Goal: Task Accomplishment & Management: Complete application form

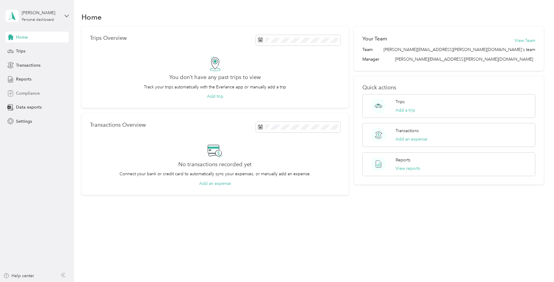
click at [33, 94] on span "Compliance" at bounding box center [28, 93] width 24 height 6
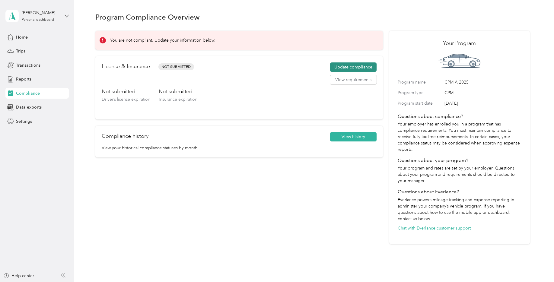
click at [348, 67] on button "Update compliance" at bounding box center [353, 68] width 46 height 10
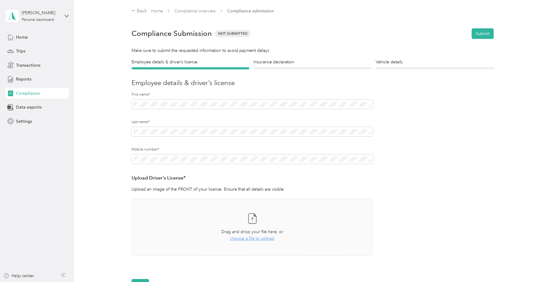
click at [426, 158] on form "Employee details & driver’s license License Insurance declaration Insurance Veh…" at bounding box center [313, 174] width 362 height 231
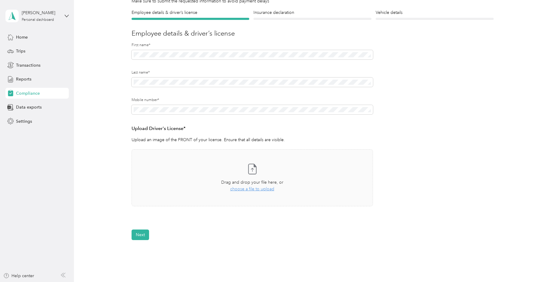
scroll to position [60, 0]
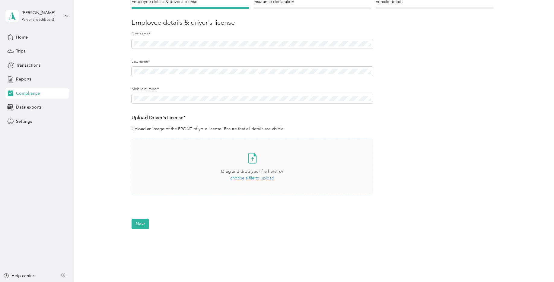
click at [255, 178] on span "choose a file to upload" at bounding box center [252, 178] width 44 height 5
click at [143, 243] on button "Next" at bounding box center [141, 242] width 18 height 11
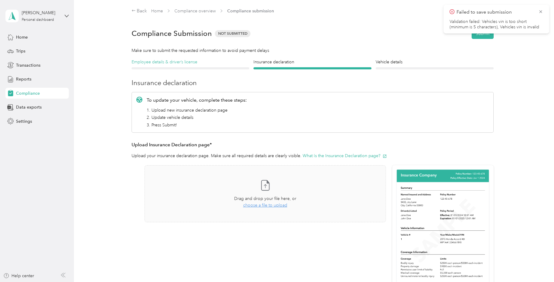
click at [181, 65] on h4 "Employee details & driver’s license" at bounding box center [191, 62] width 118 height 6
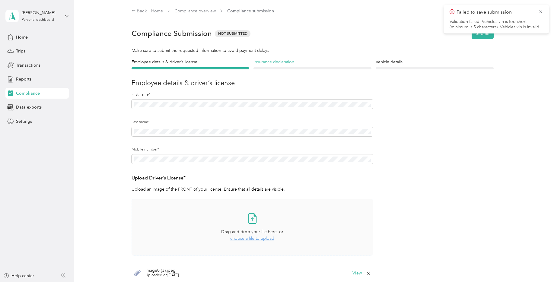
click at [271, 63] on h4 "Insurance declaration" at bounding box center [313, 62] width 118 height 6
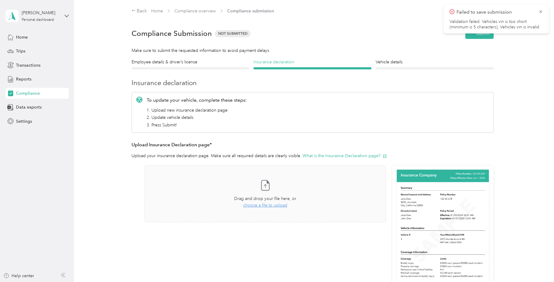
scroll to position [8, 0]
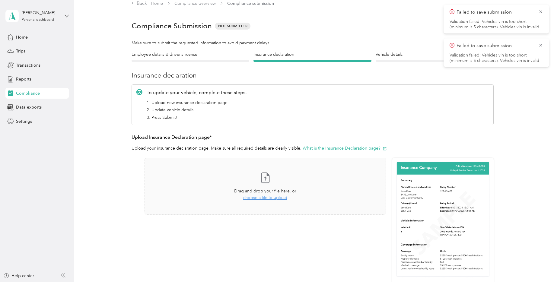
click at [412, 59] on div "Vehicle details Vehicle" at bounding box center [435, 56] width 118 height 11
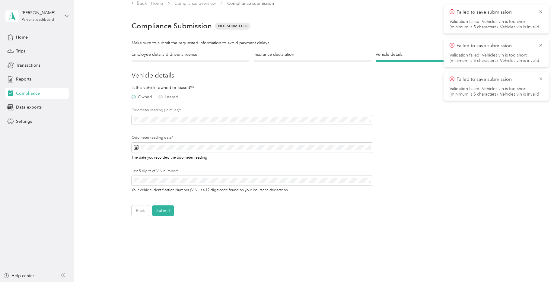
click at [139, 97] on label "Owned" at bounding box center [142, 97] width 21 height 4
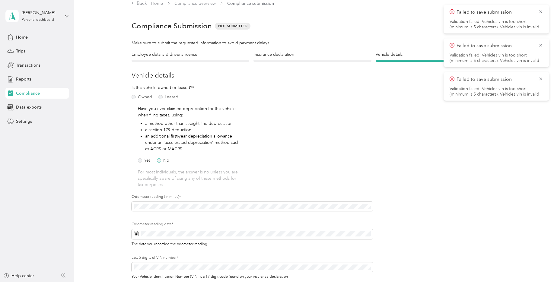
click at [158, 159] on label "No" at bounding box center [163, 161] width 12 height 4
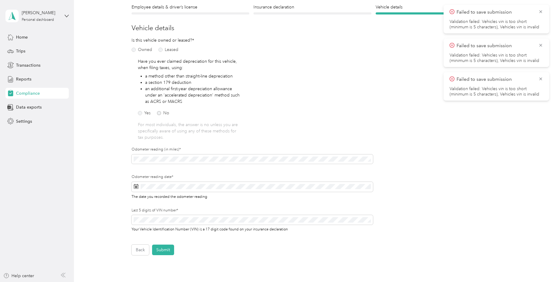
scroll to position [68, 0]
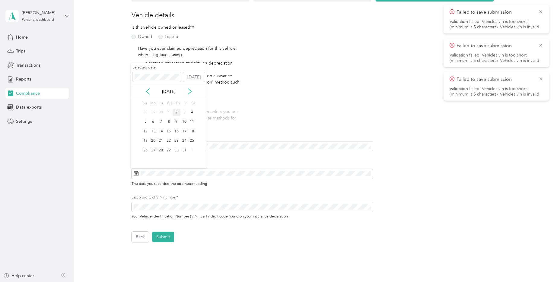
click at [179, 112] on div "2" at bounding box center [177, 113] width 8 height 8
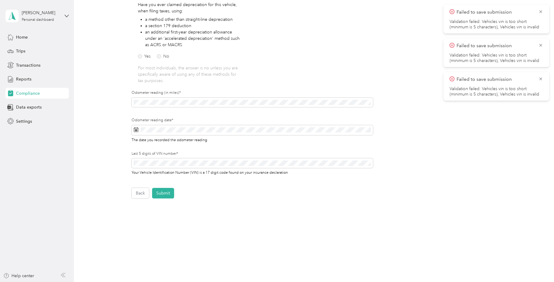
scroll to position [116, 0]
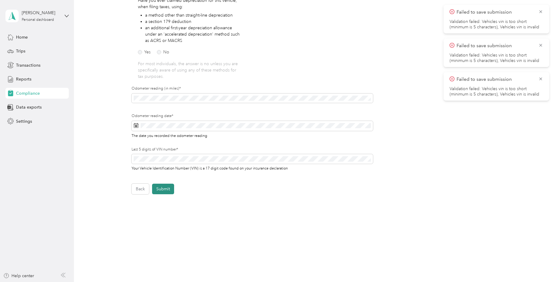
click at [161, 188] on button "Submit" at bounding box center [163, 189] width 22 height 11
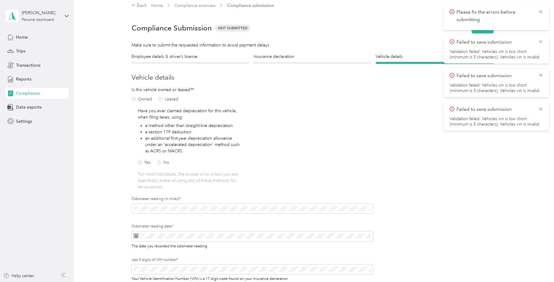
scroll to position [0, 0]
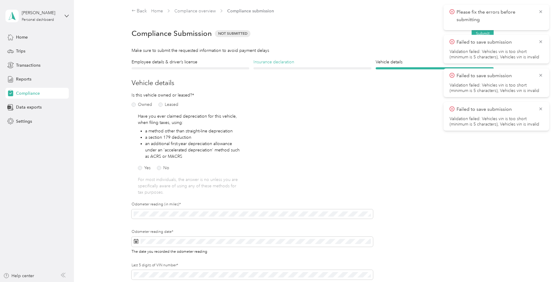
click at [278, 60] on h4 "Insurance declaration" at bounding box center [313, 62] width 118 height 6
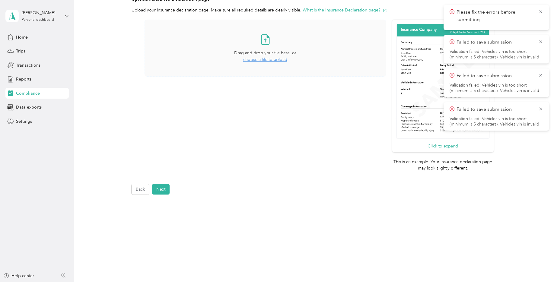
scroll to position [146, 0]
click at [542, 109] on icon at bounding box center [541, 108] width 5 height 5
click at [540, 75] on icon at bounding box center [541, 75] width 5 height 5
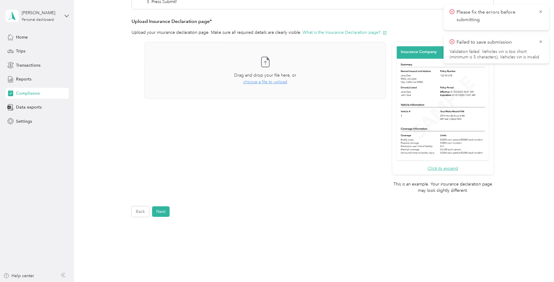
scroll to position [86, 0]
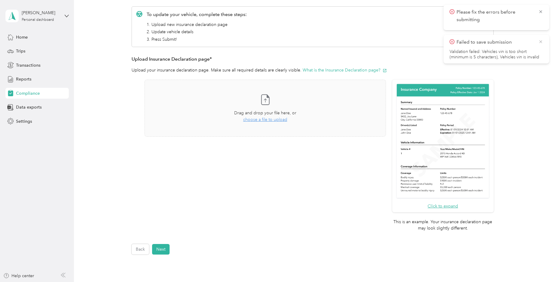
click at [540, 42] on icon at bounding box center [541, 41] width 5 height 5
click at [542, 10] on icon at bounding box center [541, 11] width 5 height 5
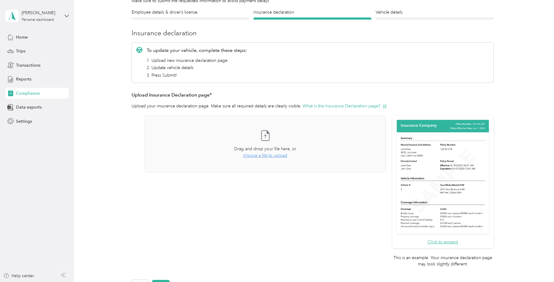
scroll to position [0, 0]
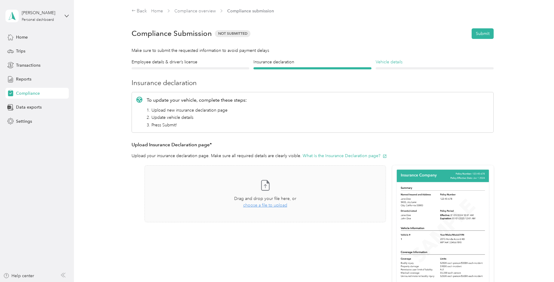
click at [391, 61] on h4 "Vehicle details" at bounding box center [435, 62] width 118 height 6
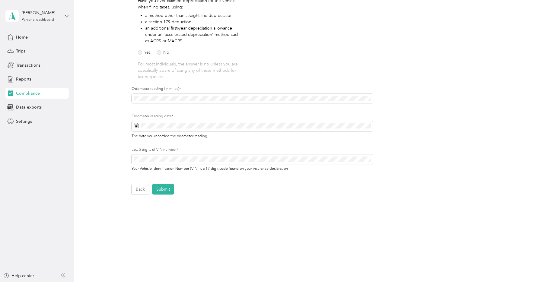
scroll to position [116, 0]
click at [166, 188] on button "Submit" at bounding box center [163, 189] width 22 height 11
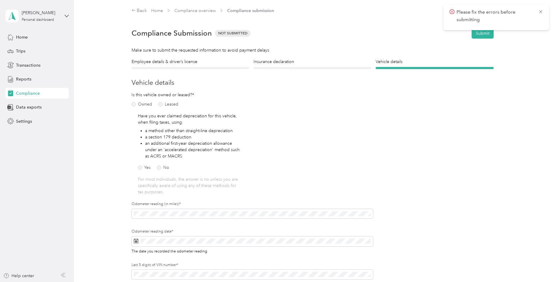
scroll to position [0, 0]
click at [541, 10] on icon at bounding box center [541, 11] width 5 height 5
click at [300, 65] on h4 "Insurance declaration" at bounding box center [313, 62] width 118 height 6
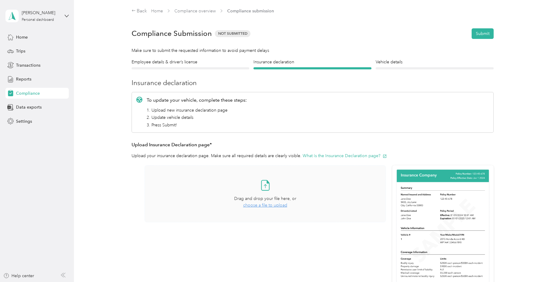
click at [253, 205] on span "choose a file to upload" at bounding box center [265, 205] width 44 height 5
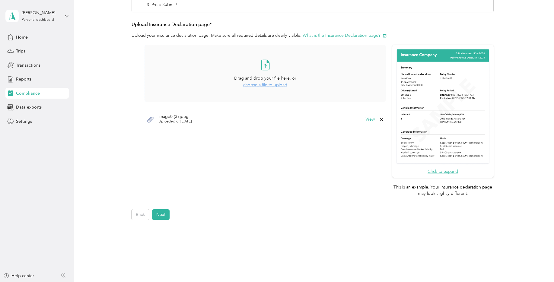
scroll to position [121, 0]
click at [160, 212] on button "Next" at bounding box center [161, 214] width 18 height 11
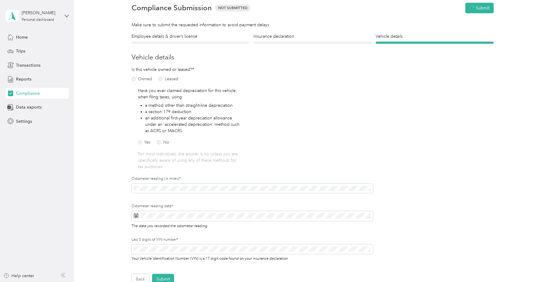
scroll to position [8, 0]
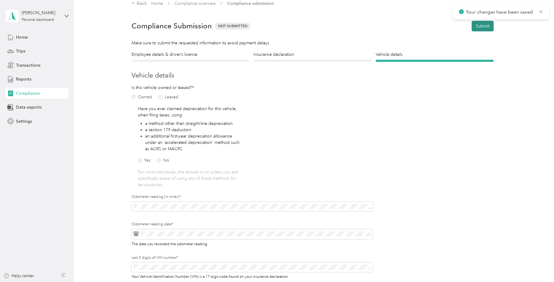
click at [486, 26] on button "Submit" at bounding box center [483, 26] width 22 height 11
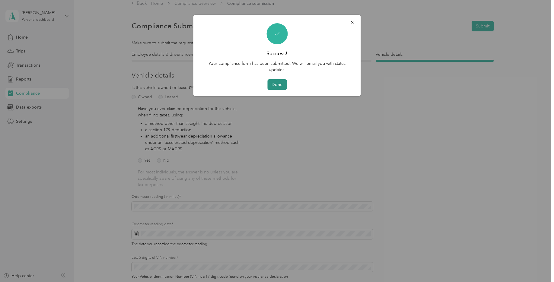
click at [274, 83] on button "Done" at bounding box center [277, 84] width 19 height 11
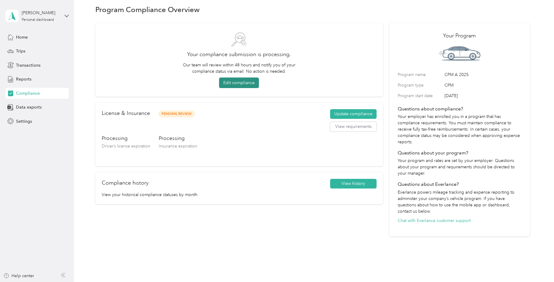
click at [235, 80] on button "Edit compliance" at bounding box center [239, 83] width 40 height 11
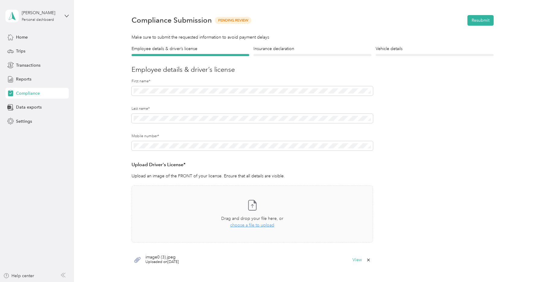
scroll to position [8, 0]
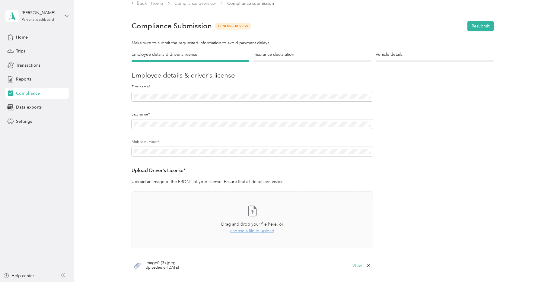
click at [268, 48] on section "Back Home Compliance overview Compliance submission Compliance Submission Pendi…" at bounding box center [312, 150] width 435 height 300
click at [270, 57] on h4 "Insurance declaration" at bounding box center [313, 54] width 118 height 6
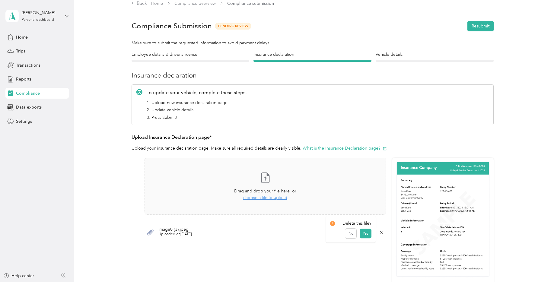
click at [381, 232] on icon at bounding box center [381, 232] width 5 height 5
click at [360, 236] on button "Yes" at bounding box center [366, 237] width 12 height 10
click at [256, 194] on span "Drag and drop your file here, or" at bounding box center [265, 191] width 62 height 5
click at [483, 27] on button "Resubmit" at bounding box center [481, 26] width 26 height 11
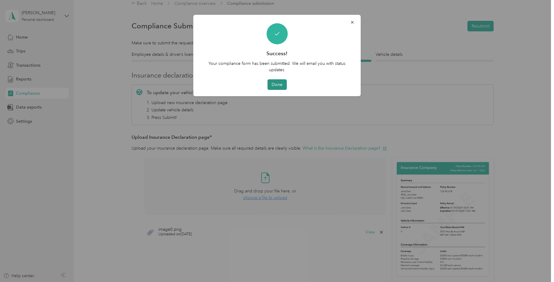
click at [271, 83] on button "Done" at bounding box center [277, 84] width 19 height 11
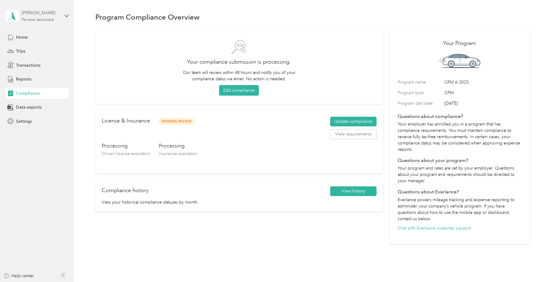
click at [46, 14] on div "[PERSON_NAME]" at bounding box center [41, 13] width 38 height 6
click at [40, 49] on div "Log out" at bounding box center [86, 49] width 153 height 11
